Goal: Navigation & Orientation: Understand site structure

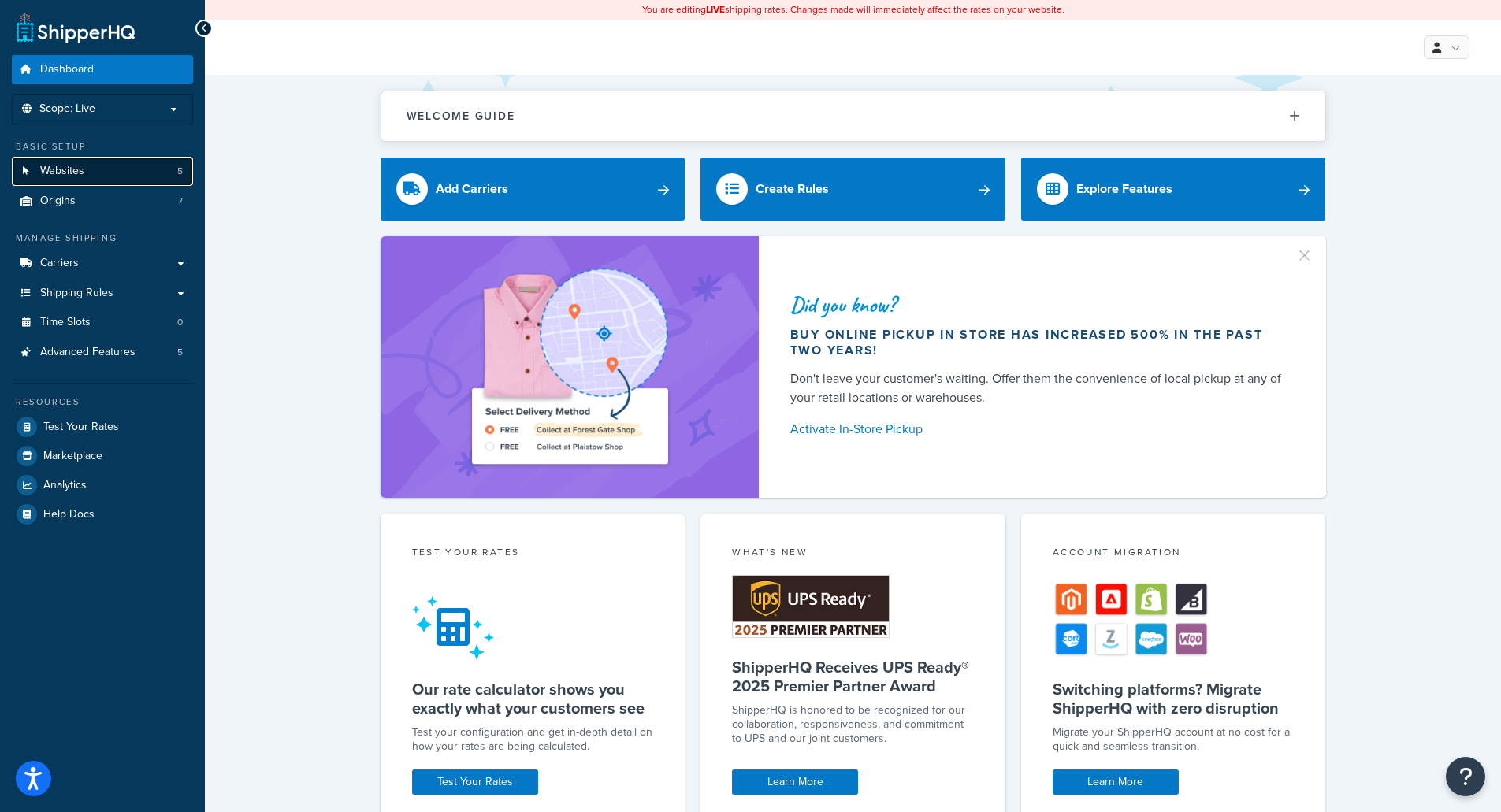
click at [91, 176] on link "Websites 5" at bounding box center [103, 171] width 181 height 29
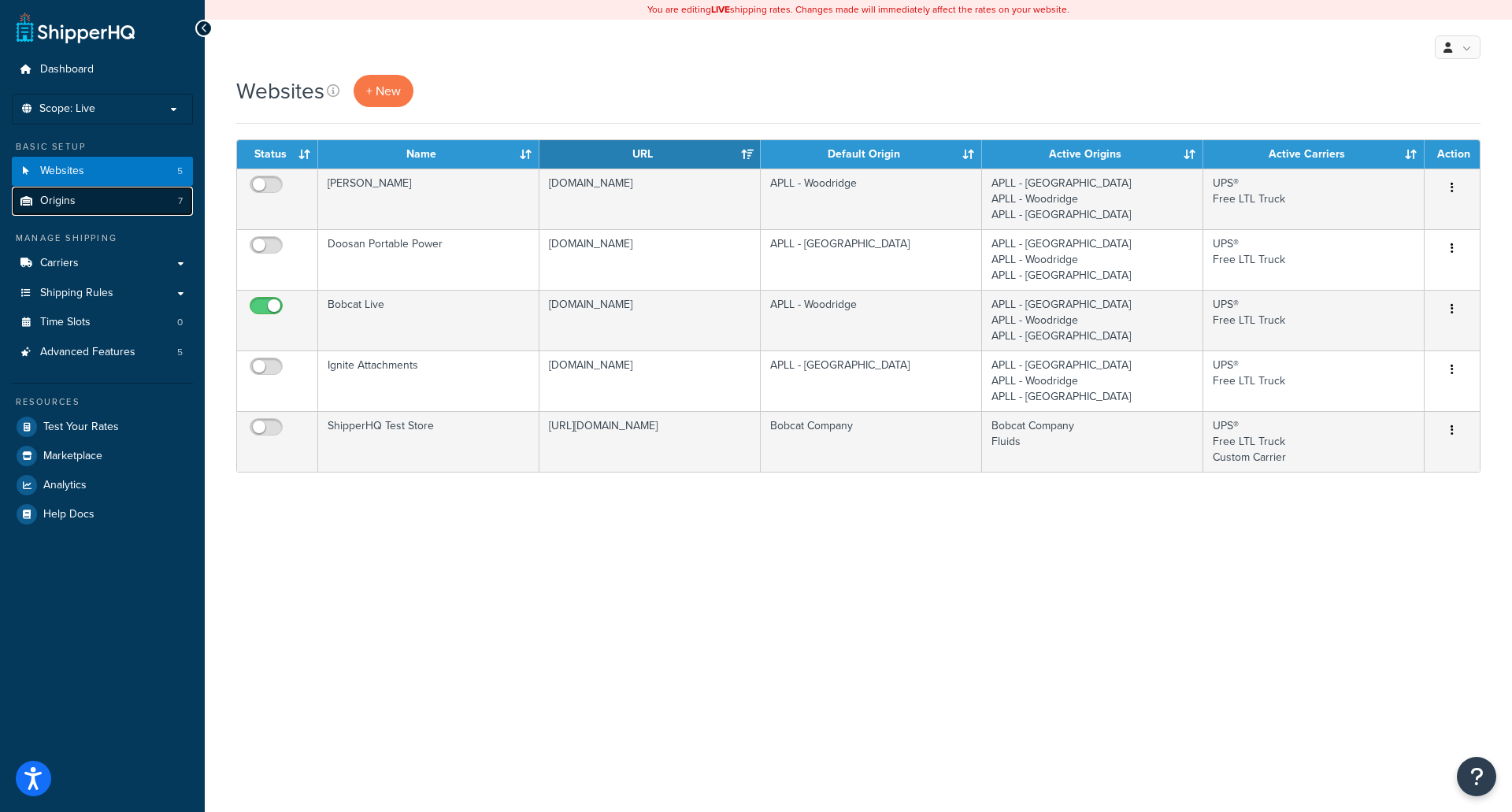
click at [90, 204] on link "Origins 7" at bounding box center [103, 201] width 181 height 29
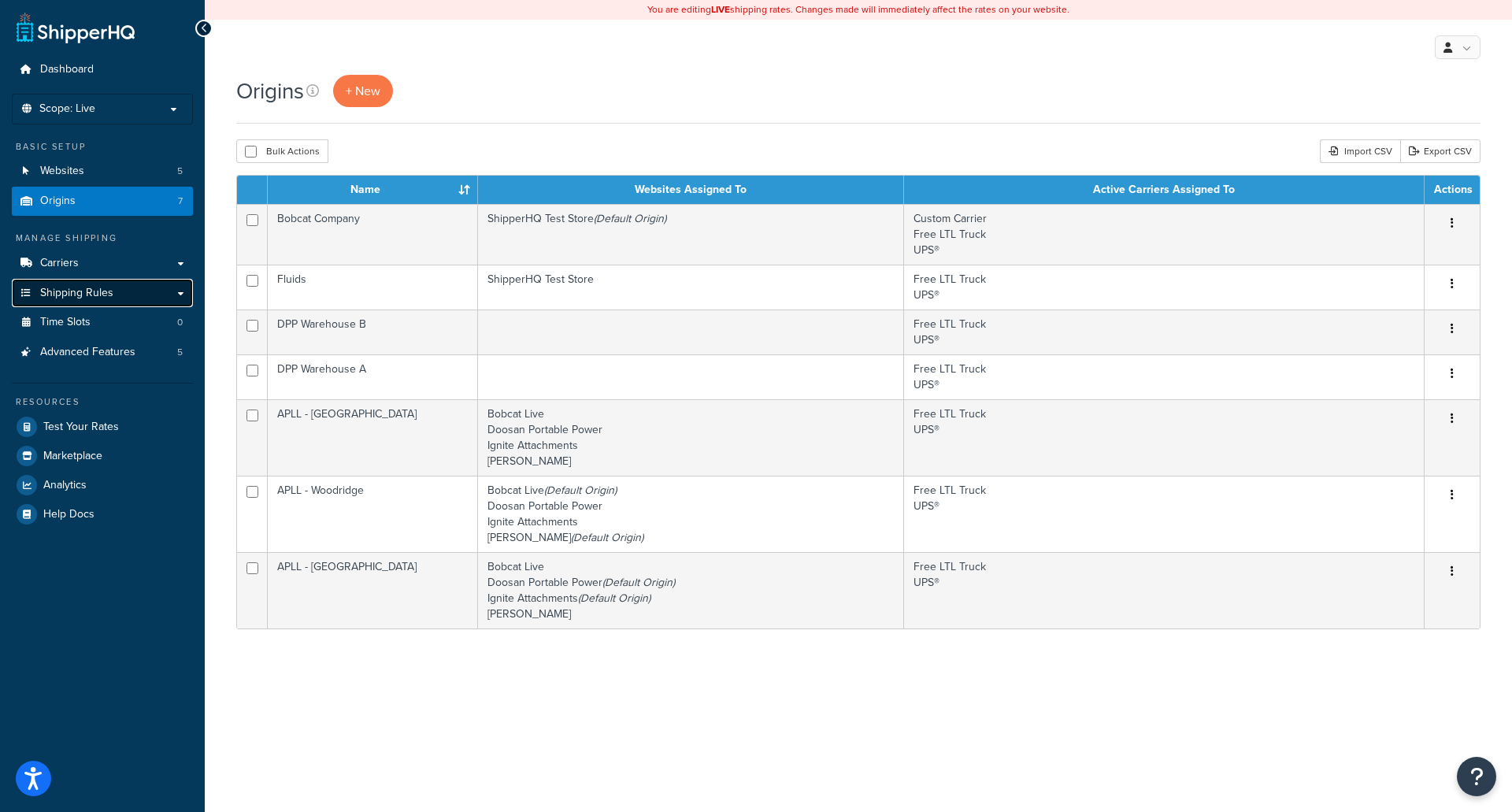
click at [54, 297] on span "Shipping Rules" at bounding box center [77, 293] width 74 height 14
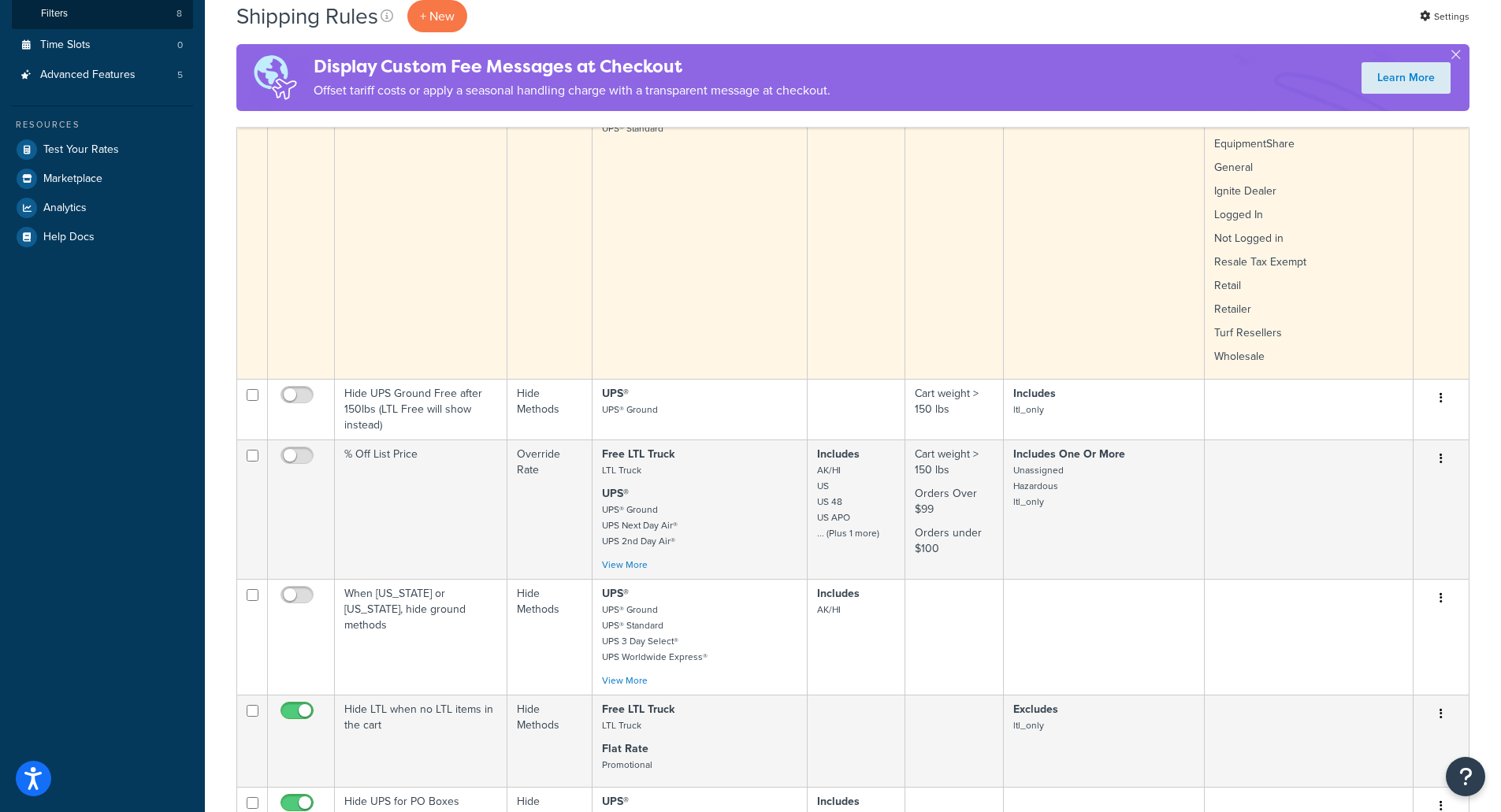
scroll to position [78, 0]
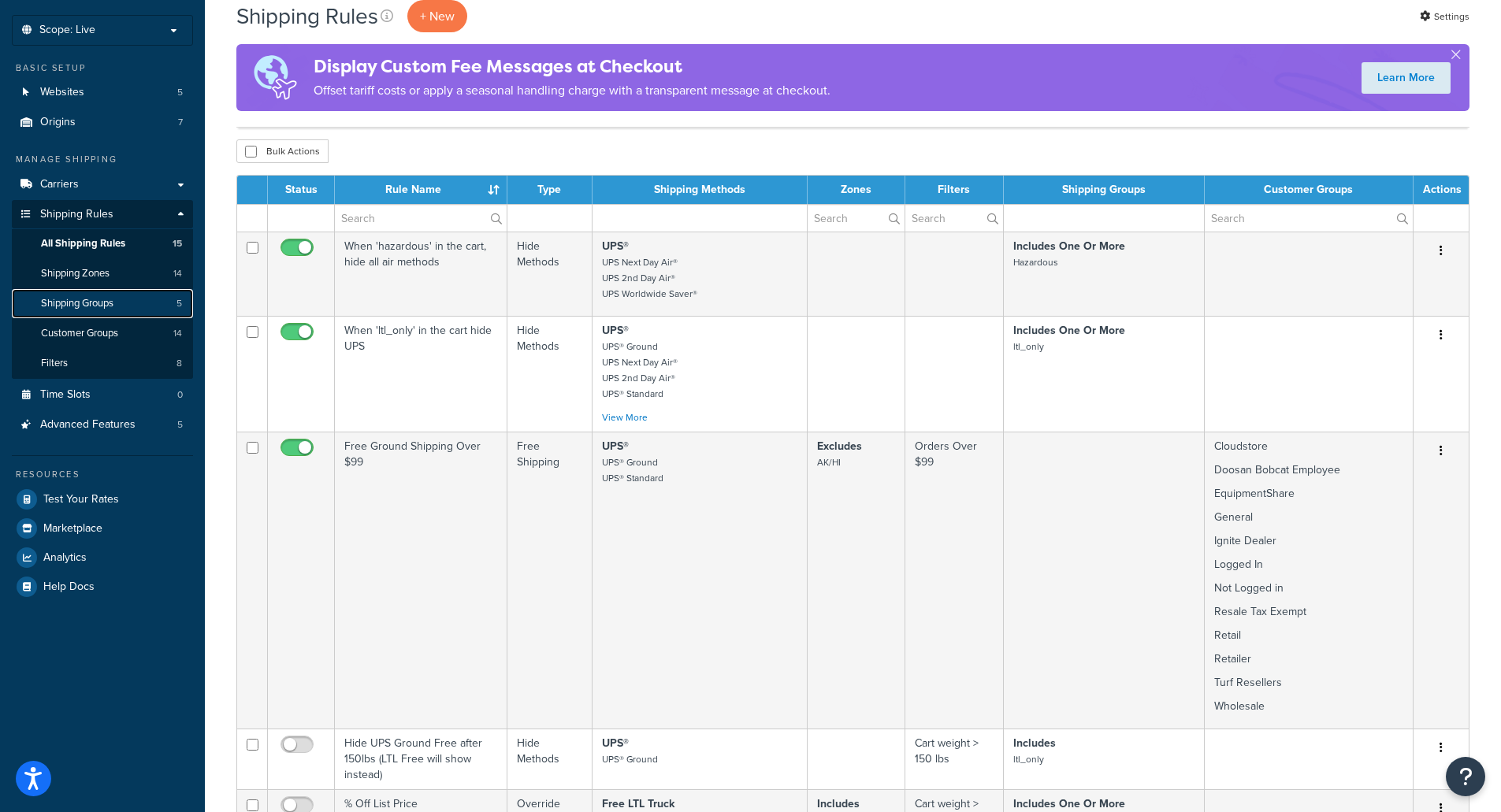
click at [76, 314] on link "Shipping Groups 5" at bounding box center [103, 304] width 181 height 29
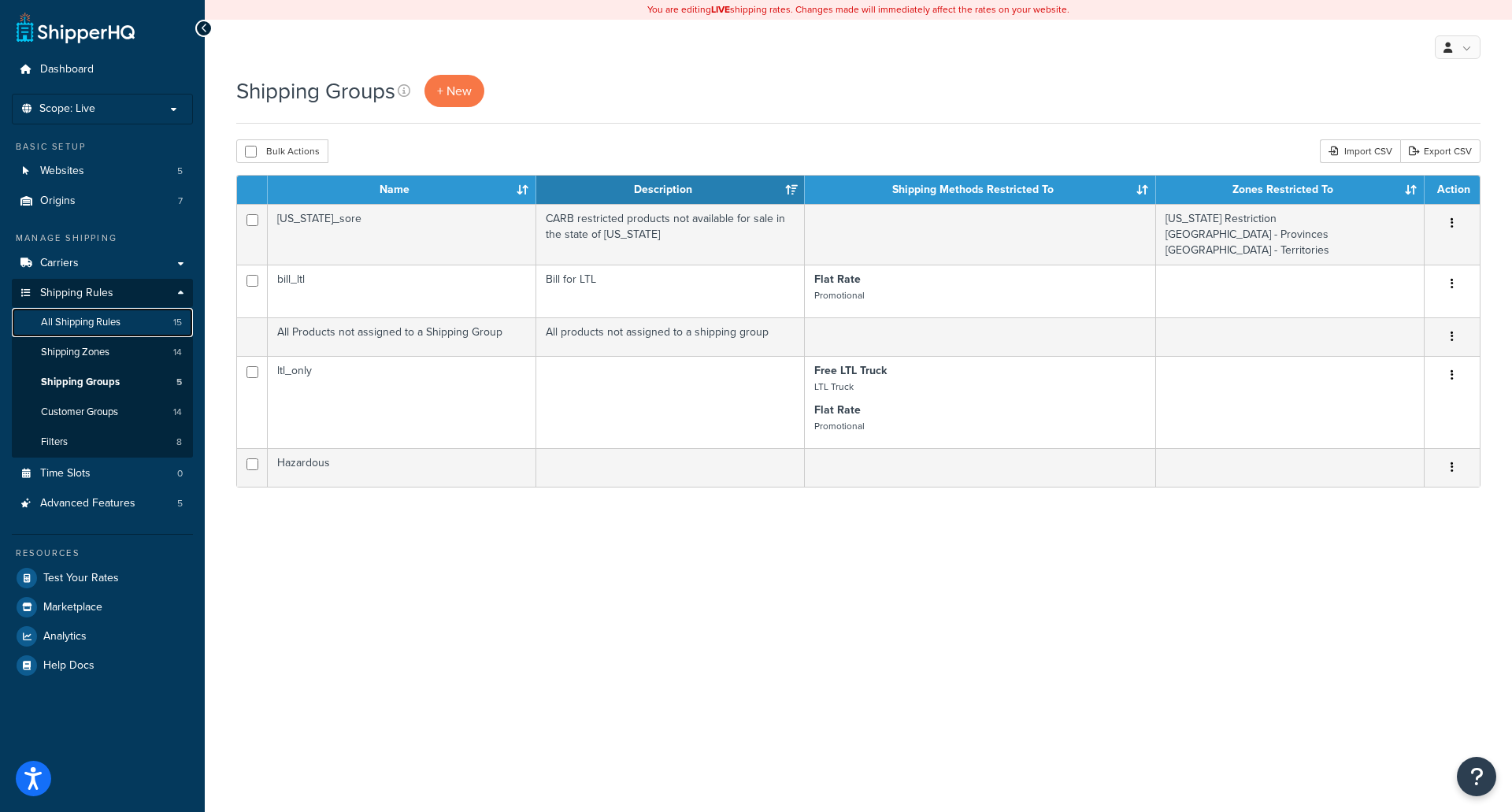
click at [107, 330] on link "All Shipping Rules 15" at bounding box center [103, 322] width 181 height 29
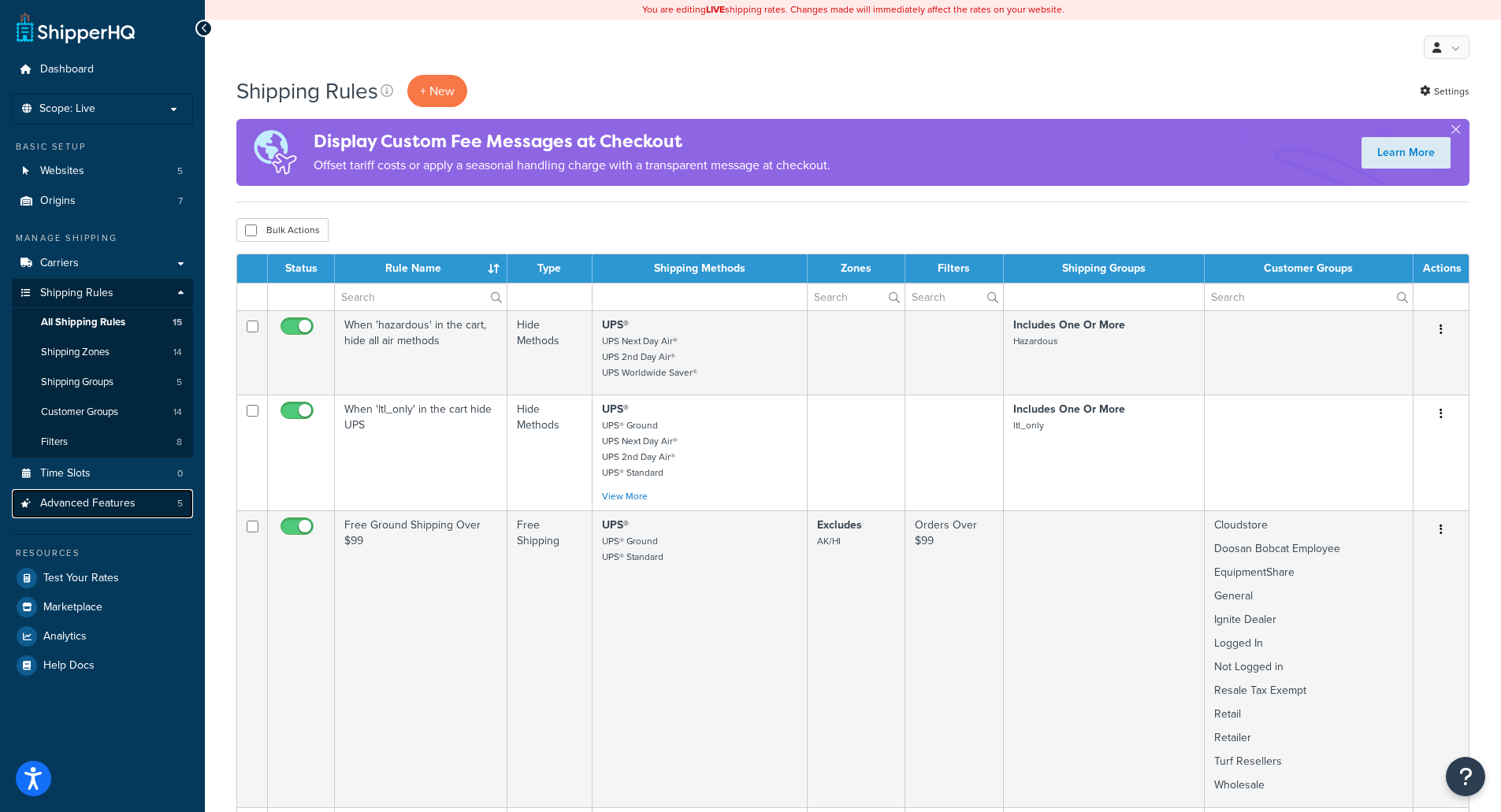
click at [102, 506] on span "Advanced Features" at bounding box center [88, 503] width 95 height 14
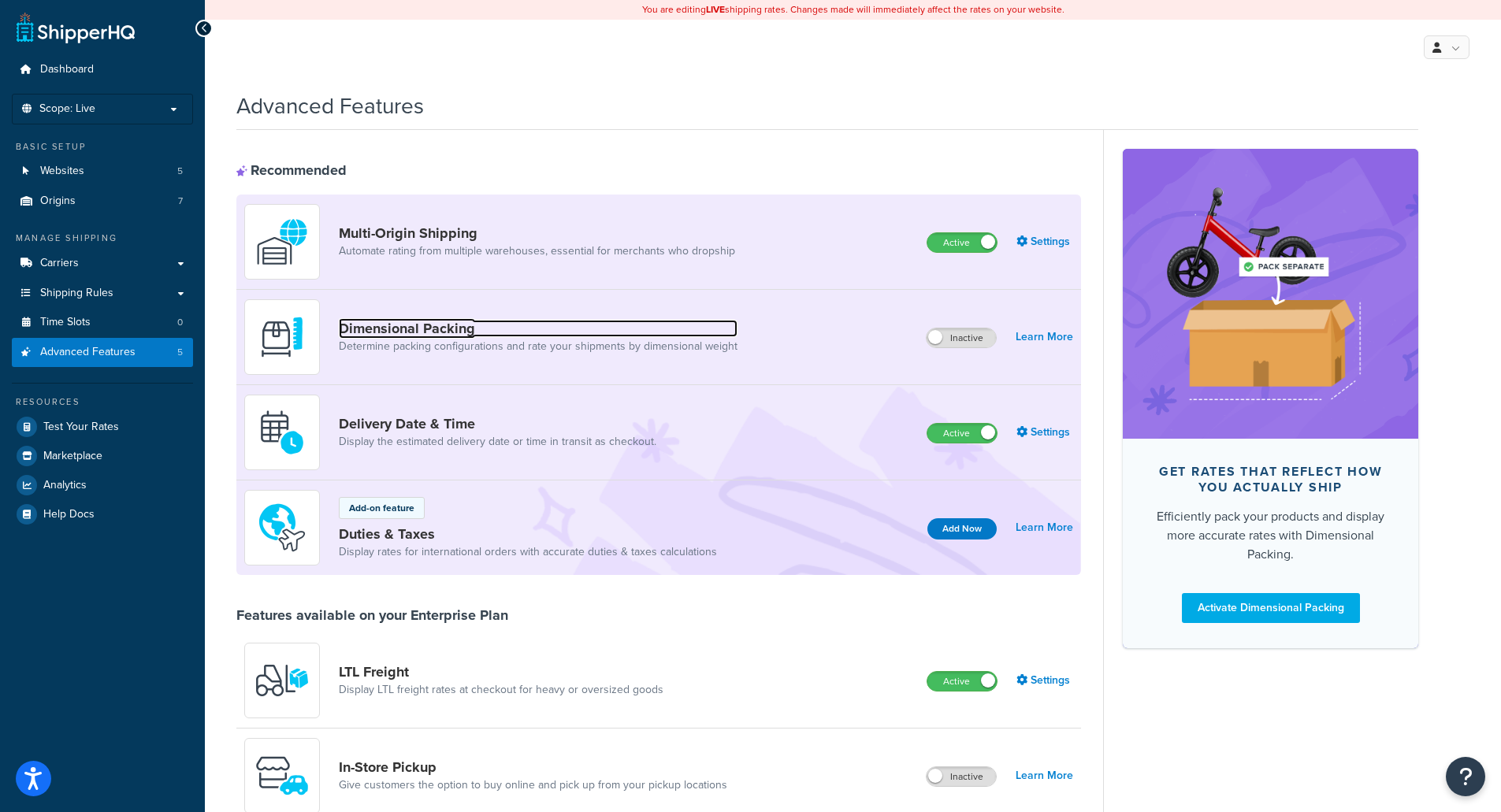
click at [462, 333] on link "Dimensional Packing" at bounding box center [538, 328] width 398 height 17
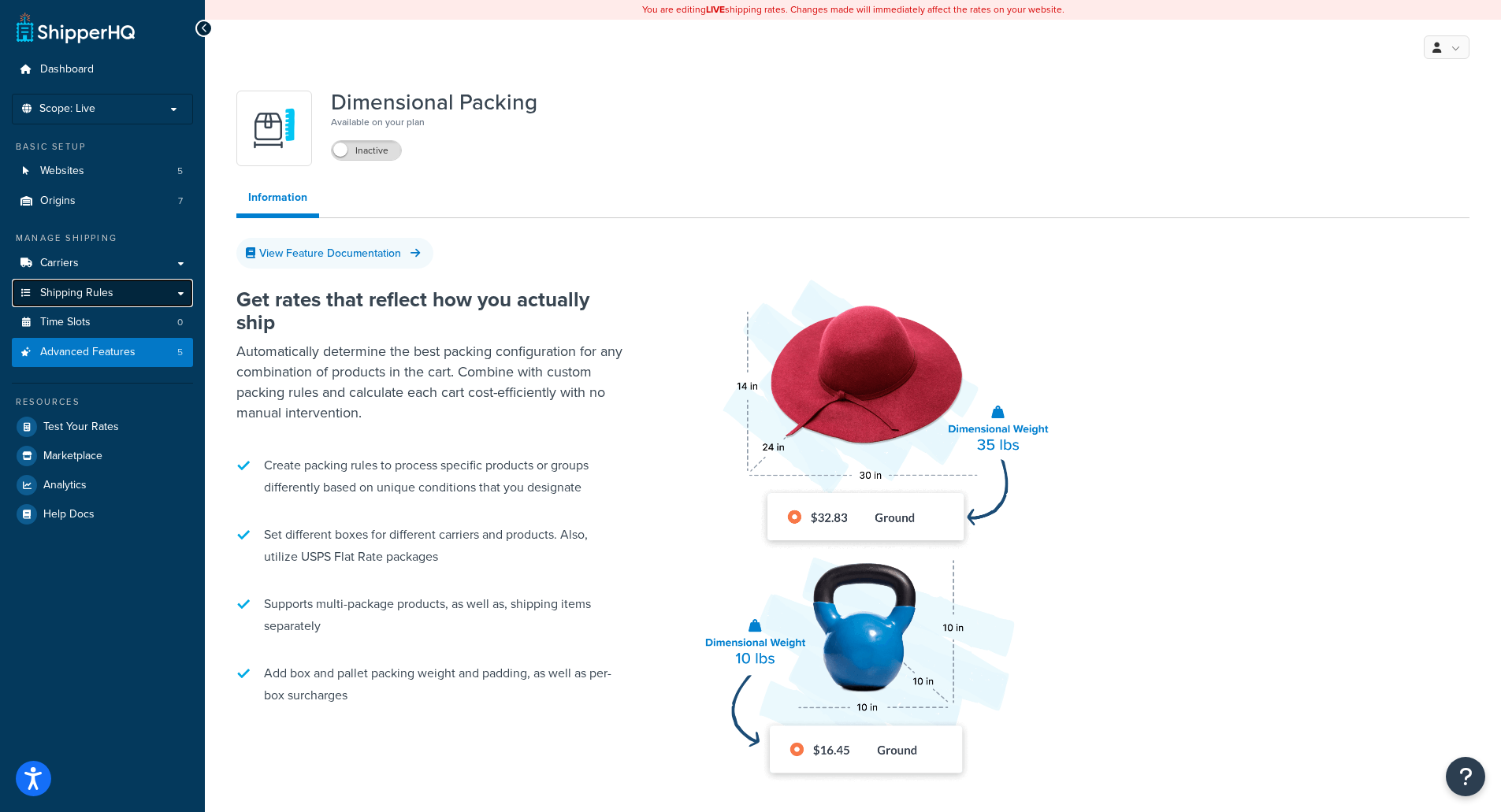
click at [123, 297] on link "Shipping Rules" at bounding box center [103, 293] width 181 height 29
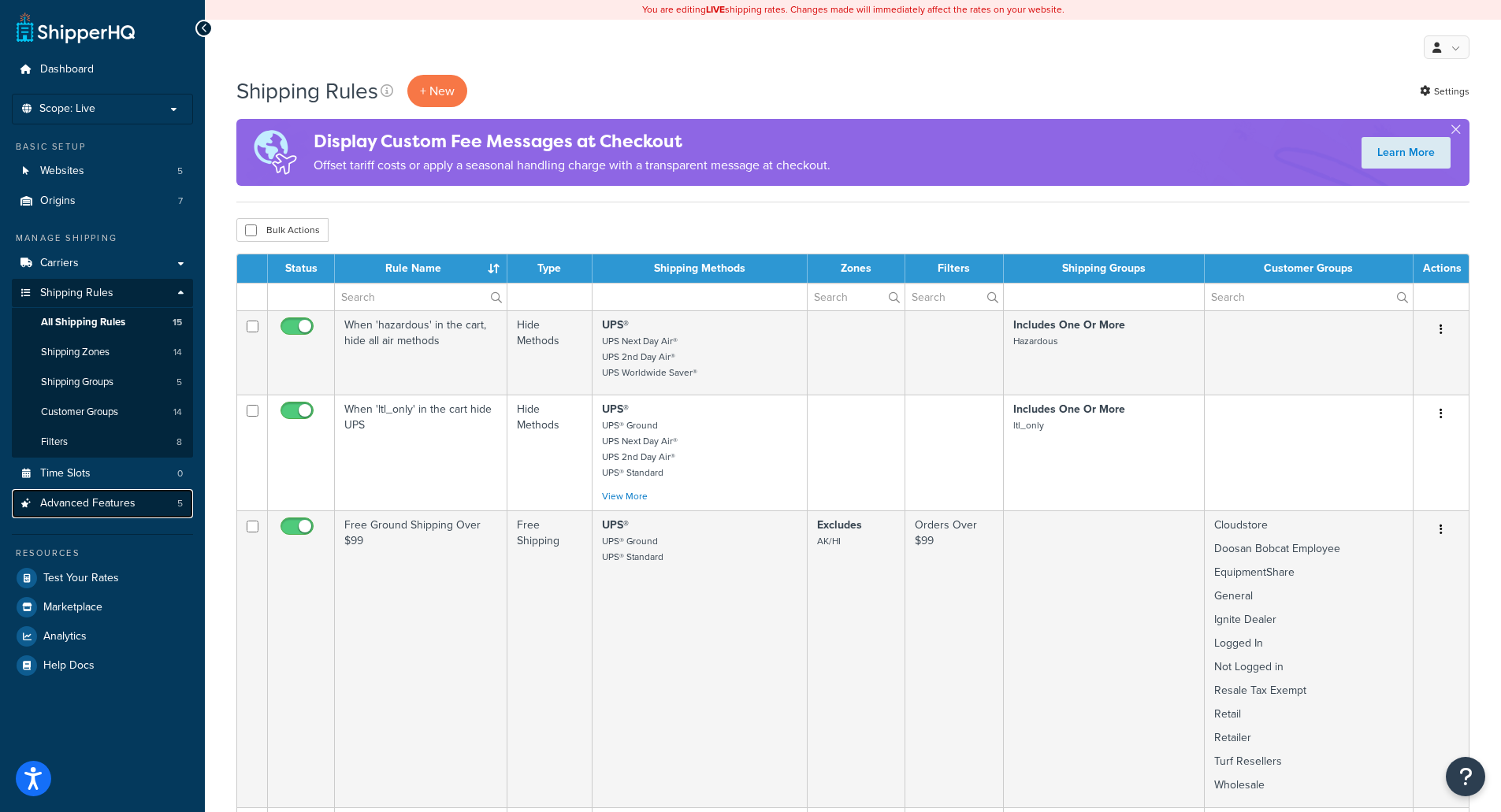
click at [47, 494] on link "Advanced Features 5" at bounding box center [103, 503] width 181 height 29
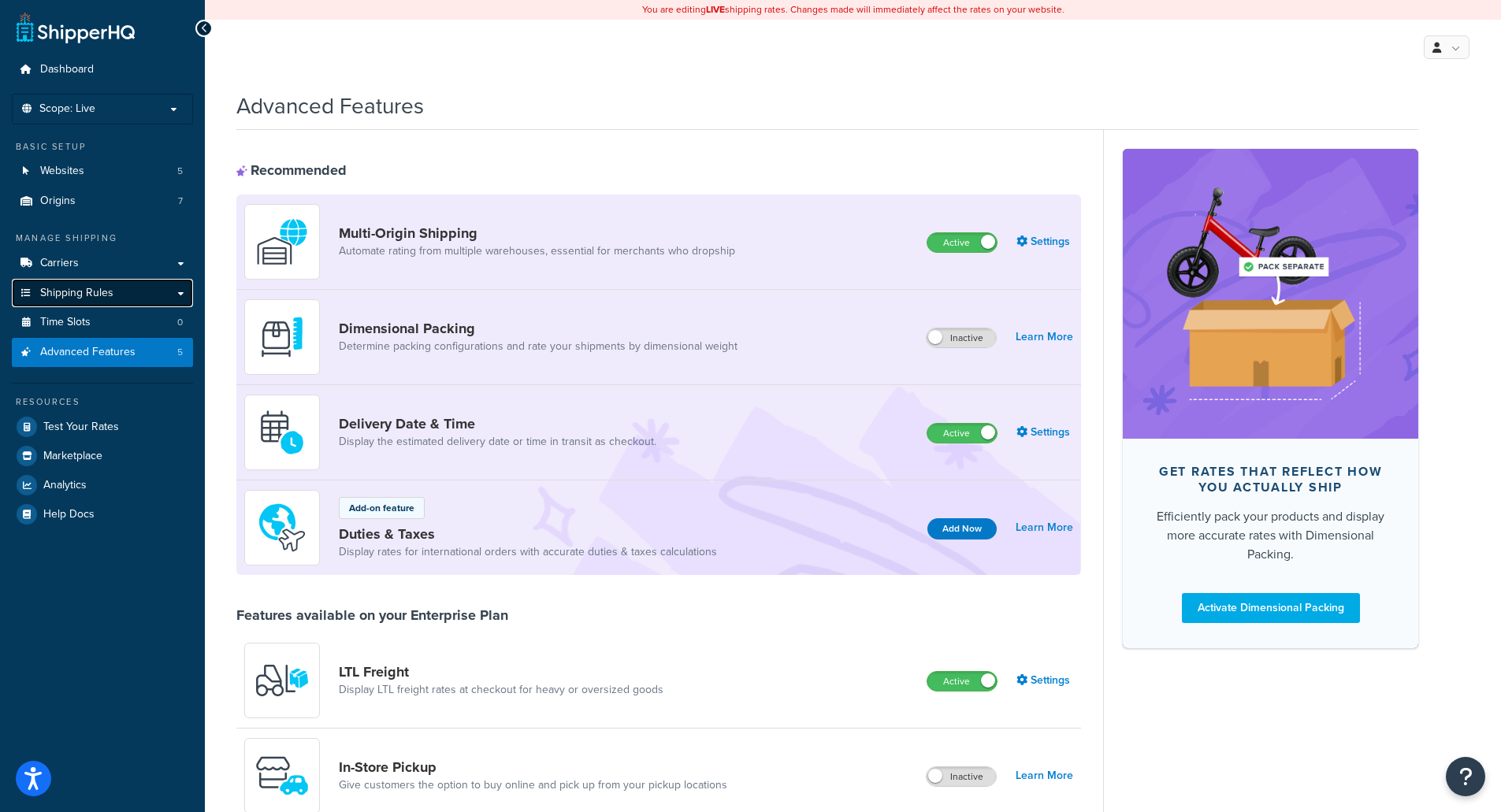
click at [126, 295] on link "Shipping Rules" at bounding box center [103, 293] width 181 height 29
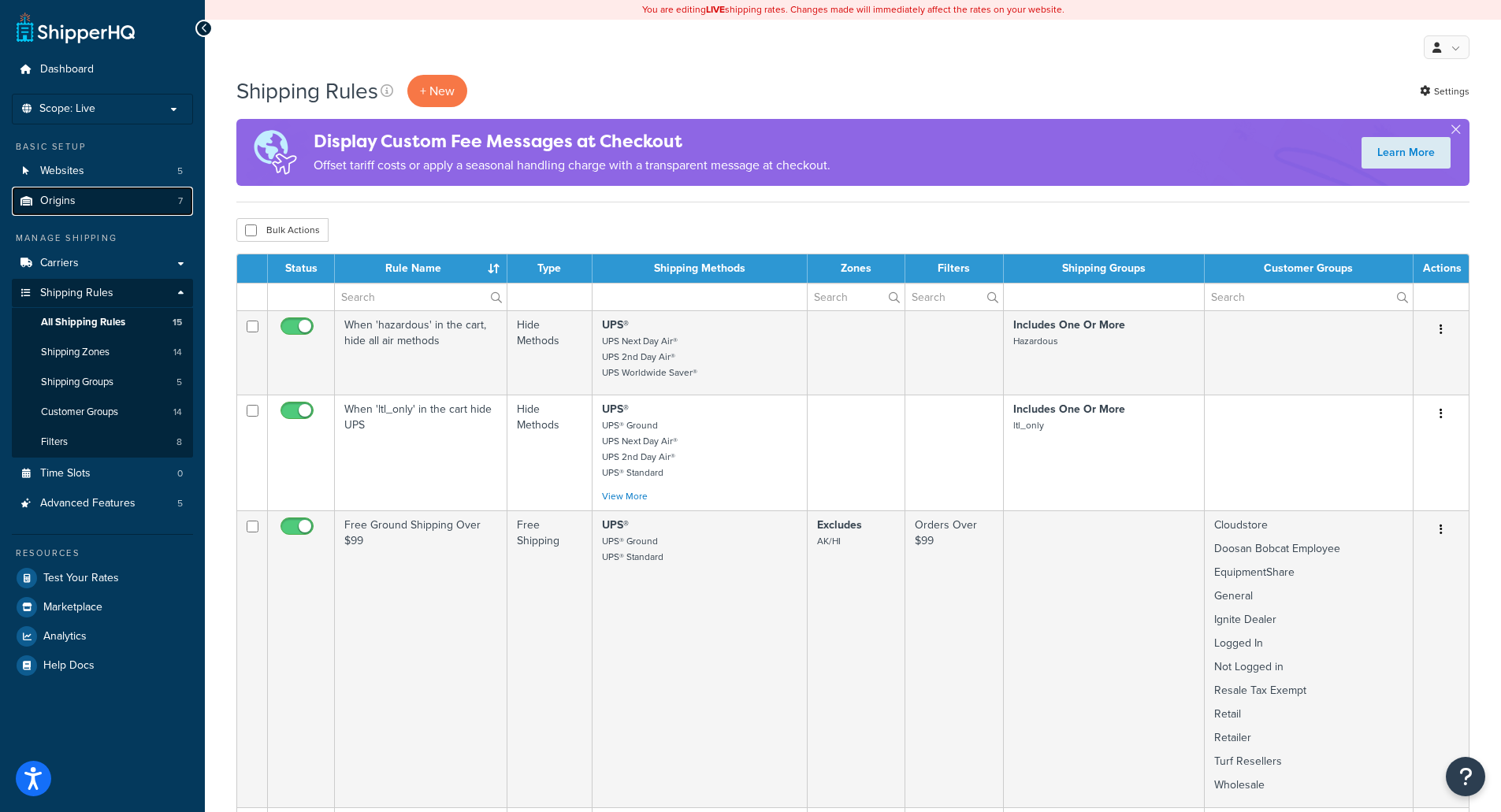
click at [86, 198] on link "Origins 7" at bounding box center [103, 201] width 181 height 29
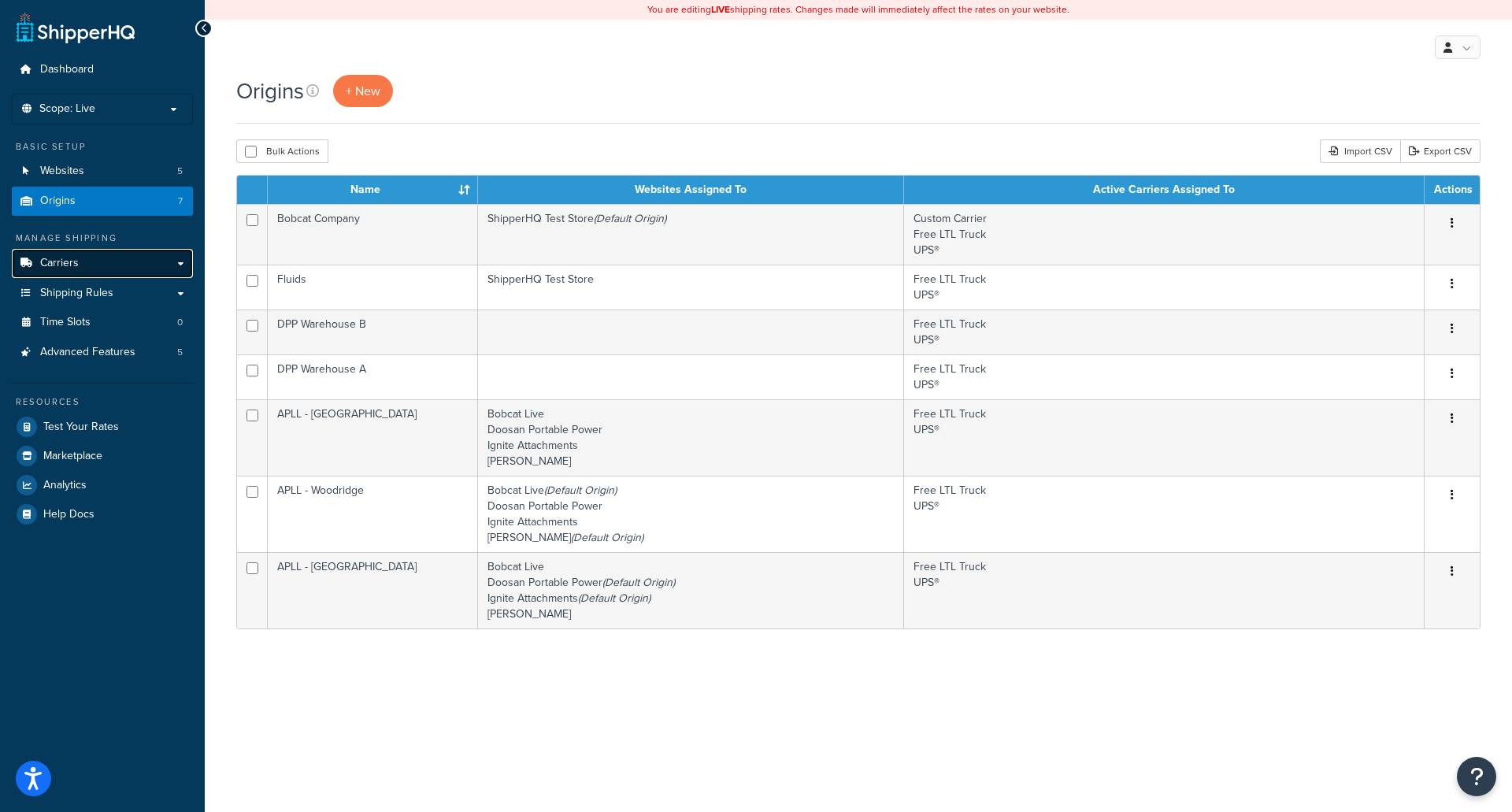
click at [78, 259] on span "Carriers" at bounding box center [60, 263] width 39 height 14
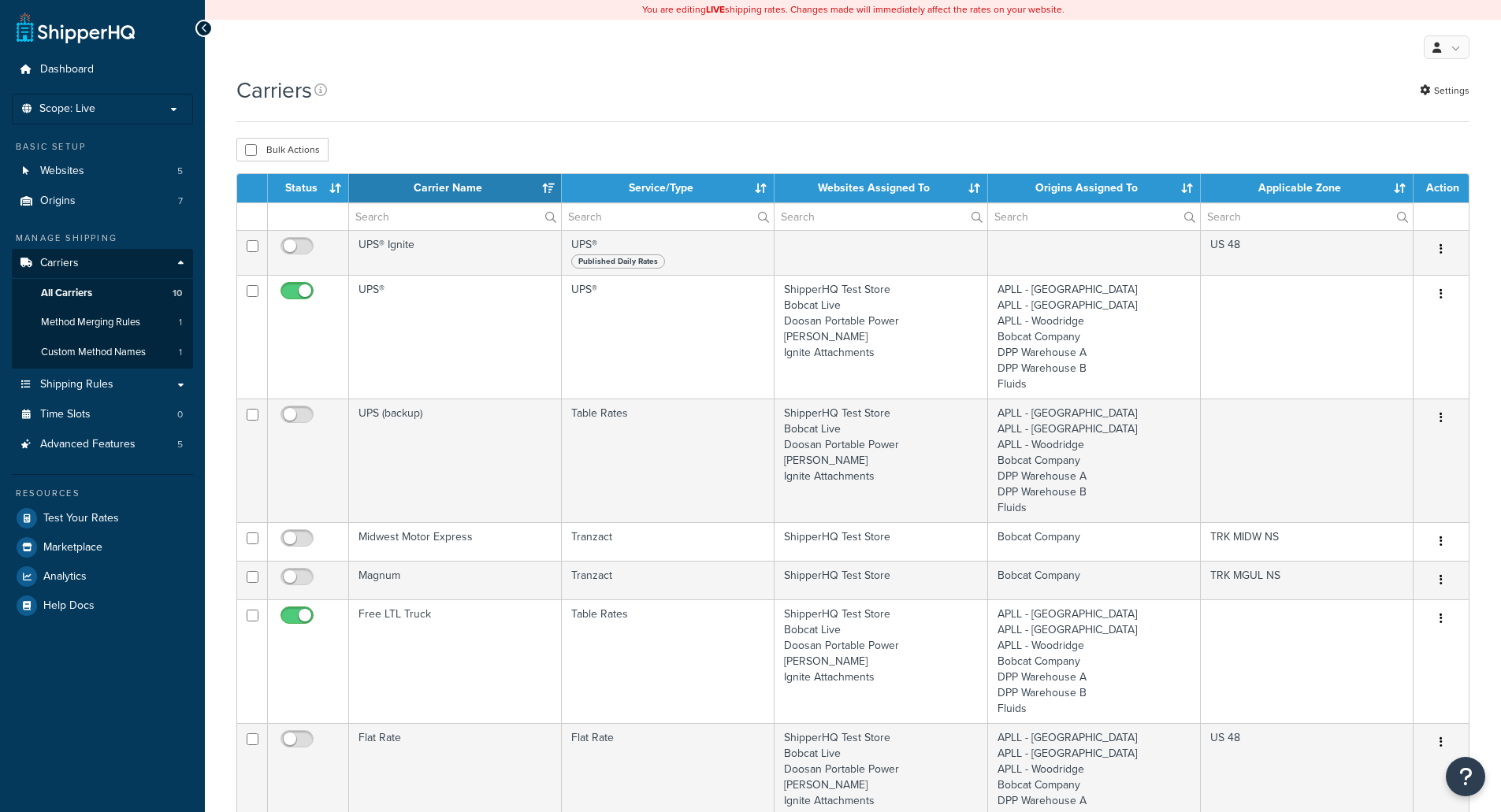
select select "15"
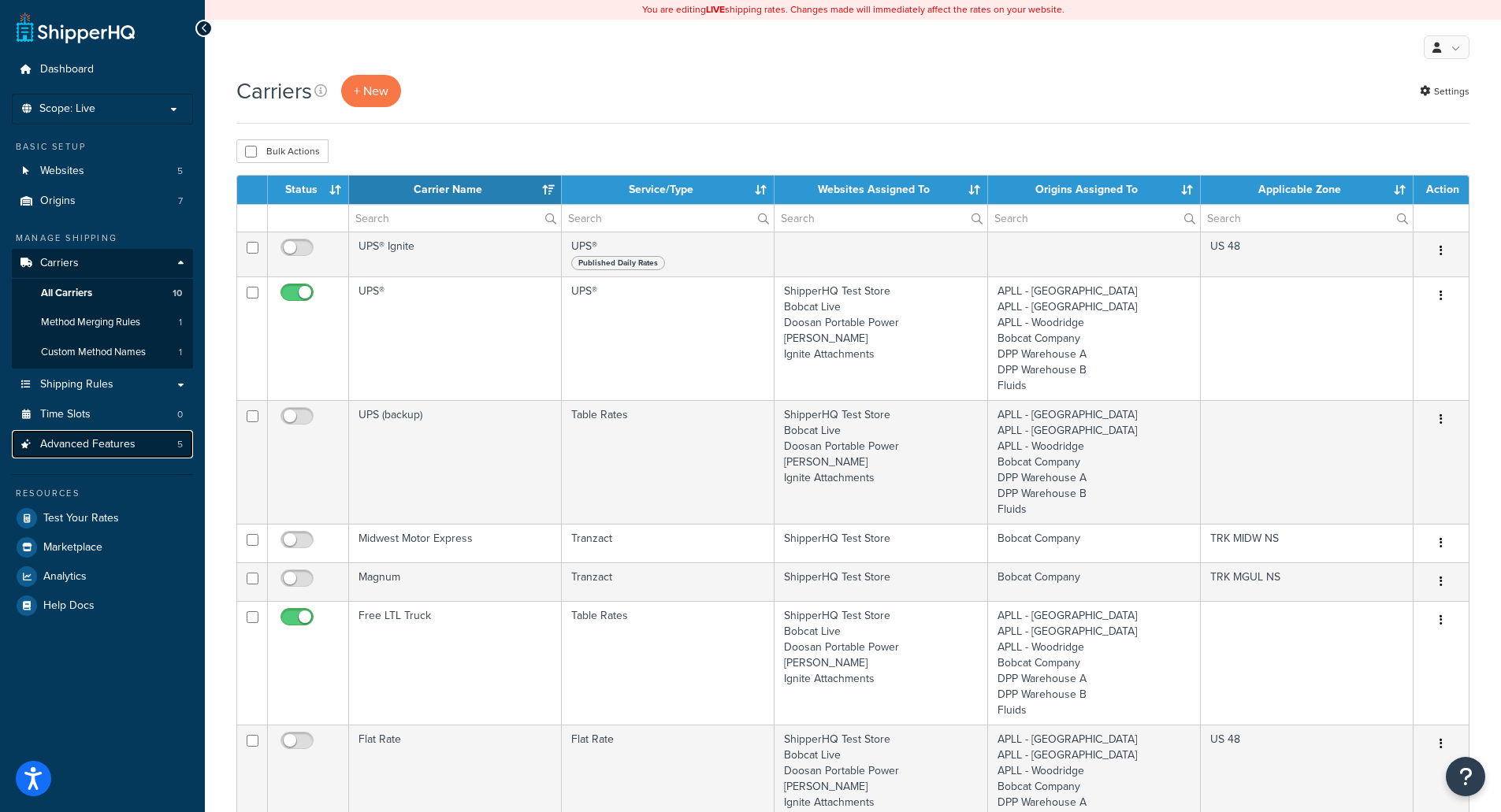
click at [86, 445] on span "Advanced Features" at bounding box center [88, 444] width 95 height 14
